Goal: Find specific page/section: Find specific page/section

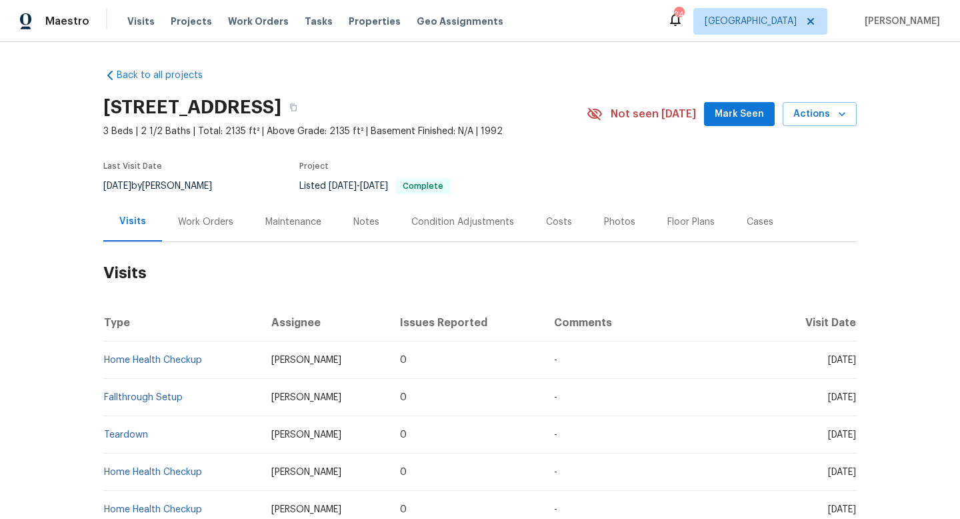
click at [185, 215] on div "Work Orders" at bounding box center [205, 221] width 55 height 13
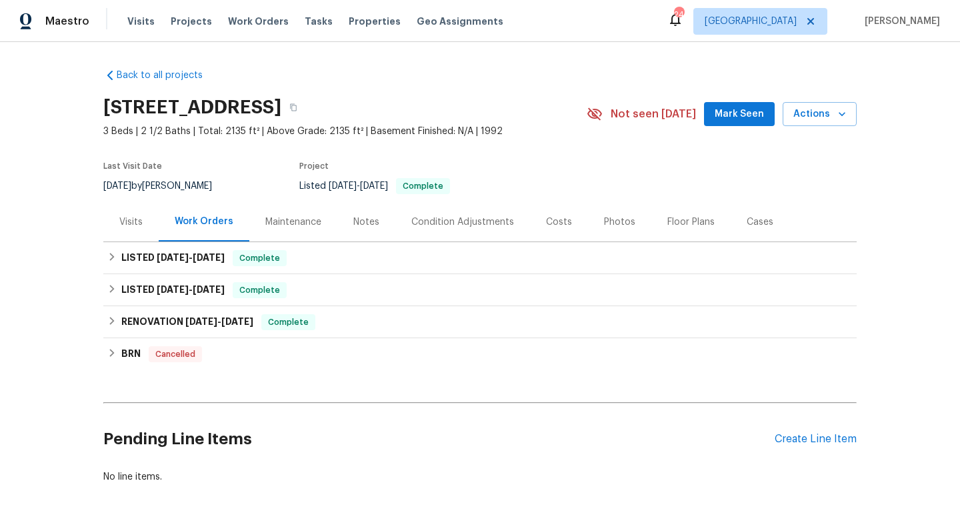
click at [135, 229] on div "Visits" at bounding box center [130, 221] width 55 height 39
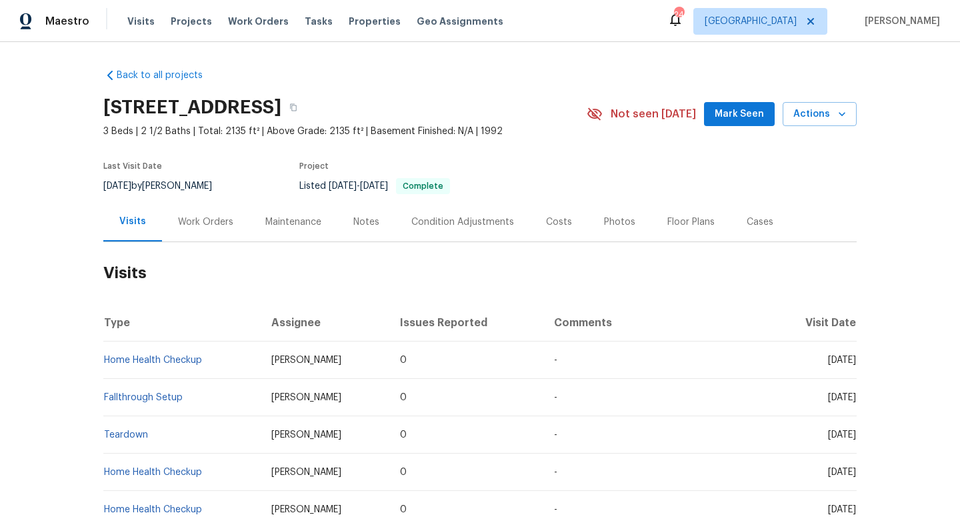
click at [201, 223] on div "Work Orders" at bounding box center [205, 221] width 55 height 13
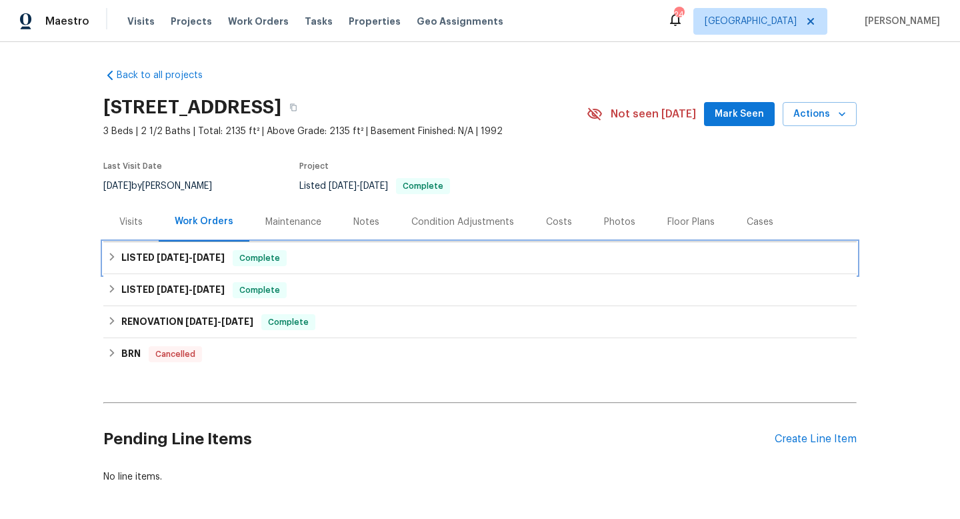
click at [286, 265] on div "LISTED [DATE] - [DATE] Complete" at bounding box center [479, 258] width 745 height 16
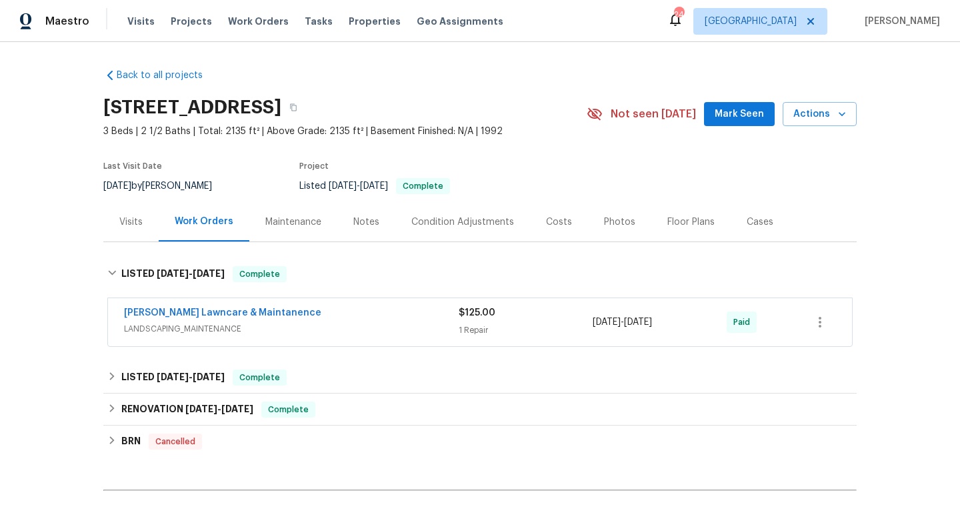
click at [301, 325] on span "LANDSCAPING_MAINTENANCE" at bounding box center [291, 328] width 335 height 13
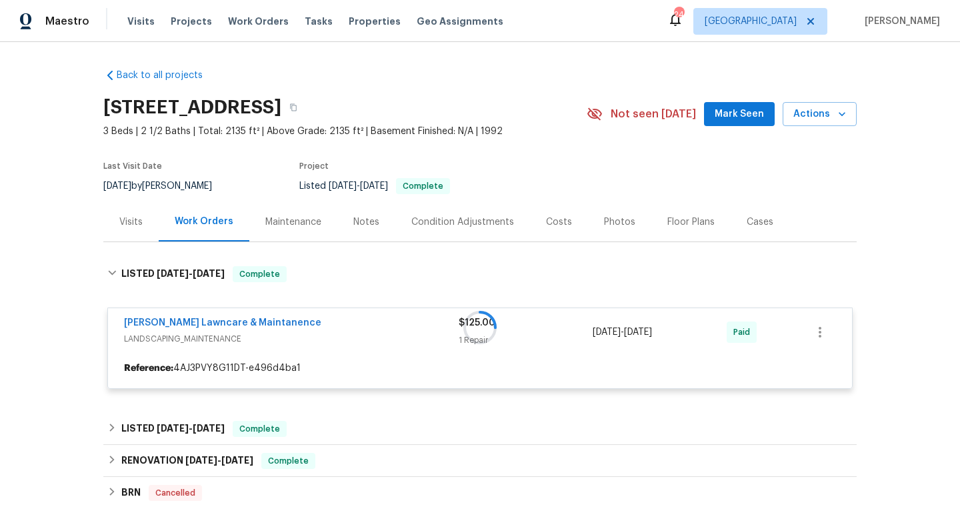
scroll to position [126, 0]
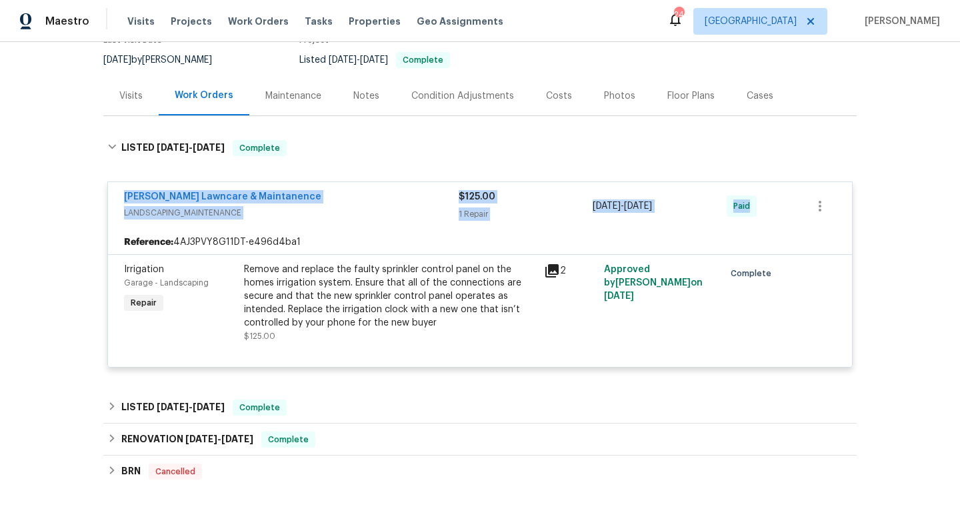
drag, startPoint x: 113, startPoint y: 195, endPoint x: 759, endPoint y: 214, distance: 646.2
click at [759, 214] on div "[PERSON_NAME] Lawncare & Maintanence LANDSCAPING_MAINTENANCE $125.00 1 Repair […" at bounding box center [480, 206] width 744 height 48
copy div "[PERSON_NAME] Lawncare & Maintanence LANDSCAPING_MAINTENANCE $125.00 1 Repair […"
